Goal: Transaction & Acquisition: Purchase product/service

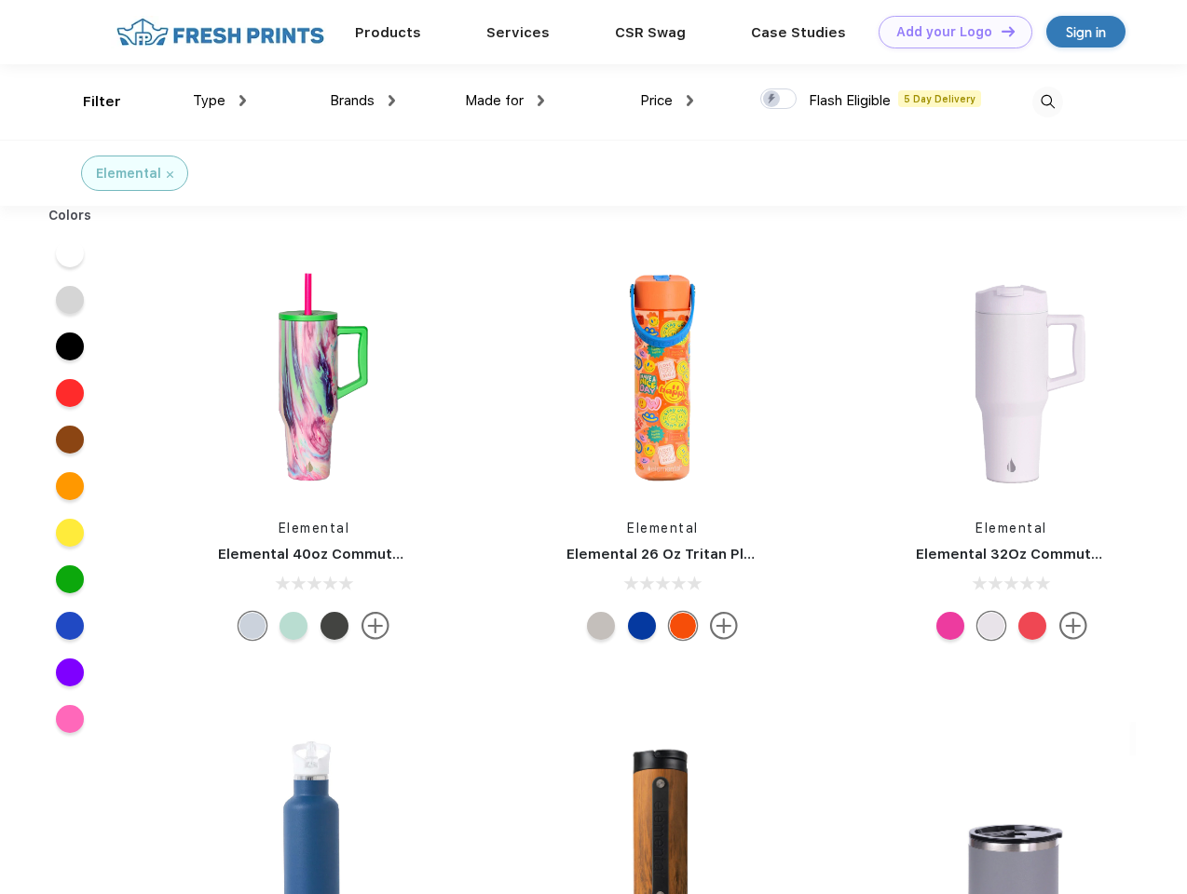
click at [948, 32] on link "Add your Logo Design Tool" at bounding box center [955, 32] width 154 height 33
click at [0, 0] on div "Design Tool" at bounding box center [0, 0] width 0 height 0
click at [1000, 31] on link "Add your Logo Design Tool" at bounding box center [955, 32] width 154 height 33
click at [89, 102] on div "Filter" at bounding box center [102, 101] width 38 height 21
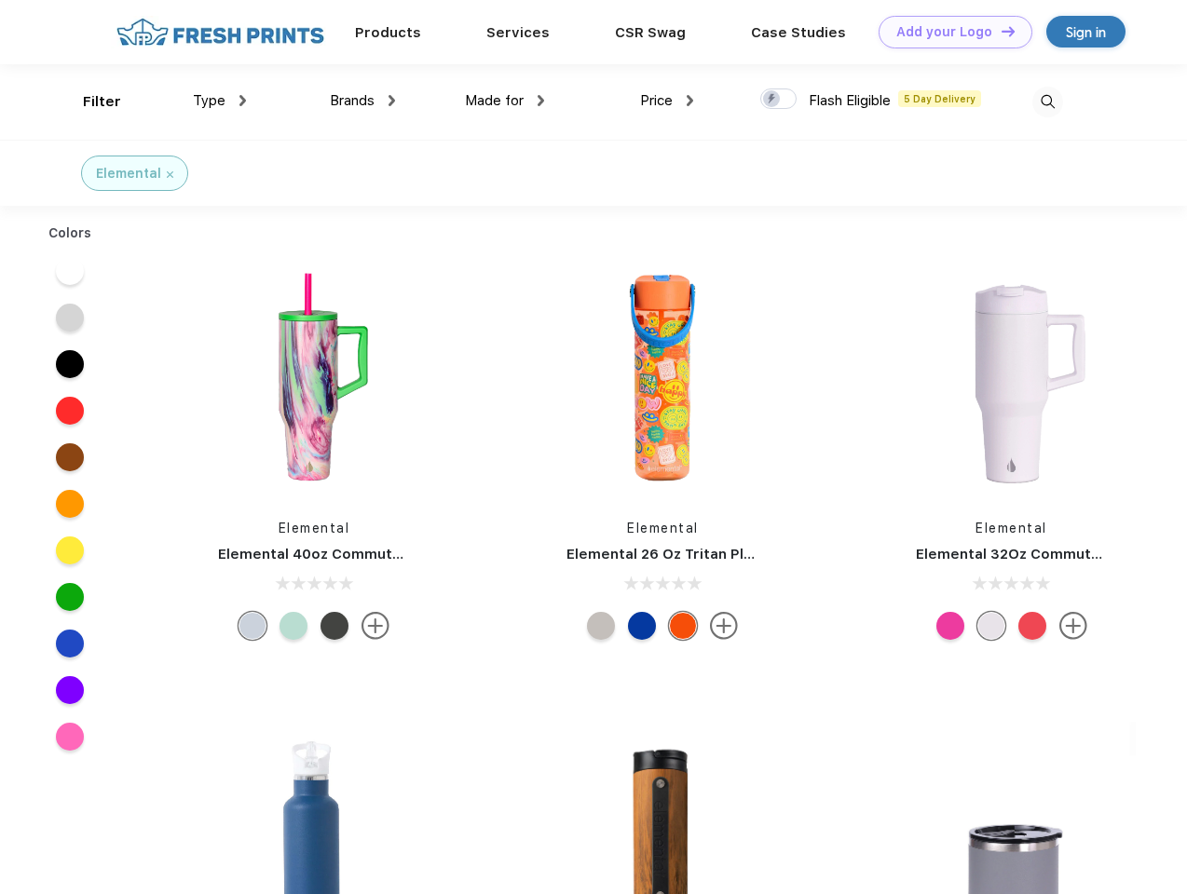
click at [220, 101] on span "Type" at bounding box center [209, 100] width 33 height 17
click at [362, 101] on span "Brands" at bounding box center [352, 100] width 45 height 17
click at [505, 101] on span "Made for" at bounding box center [494, 100] width 59 height 17
click at [667, 101] on span "Price" at bounding box center [656, 100] width 33 height 17
click at [779, 100] on div at bounding box center [778, 98] width 36 height 20
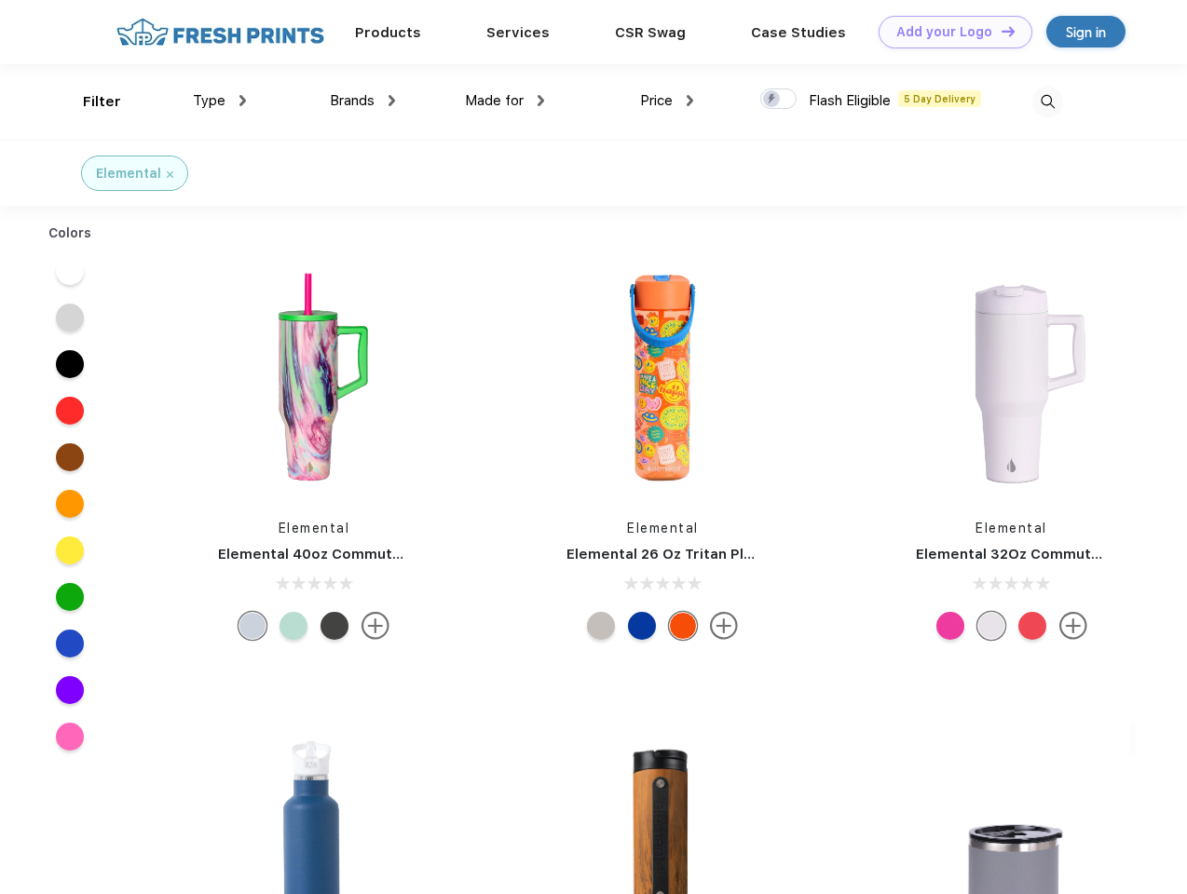
click at [772, 100] on input "checkbox" at bounding box center [766, 94] width 12 height 12
click at [1047, 102] on img at bounding box center [1047, 102] width 31 height 31
